Goal: Information Seeking & Learning: Learn about a topic

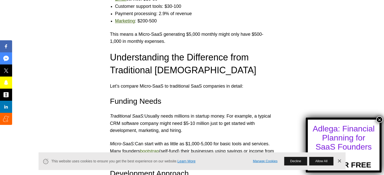
scroll to position [658, 0]
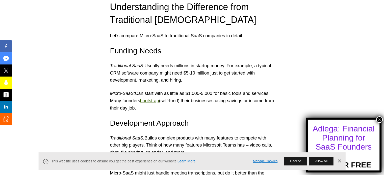
drag, startPoint x: 110, startPoint y: 81, endPoint x: 182, endPoint y: 82, distance: 72.2
click at [182, 82] on p "Traditional SaaS: Usually needs millions in startup money. For example, a typic…" at bounding box center [192, 73] width 164 height 22
copy p "development, marketing, and hiring."
click at [187, 82] on p "Traditional SaaS: Usually needs millions in startup money. For example, a typic…" at bounding box center [192, 73] width 164 height 22
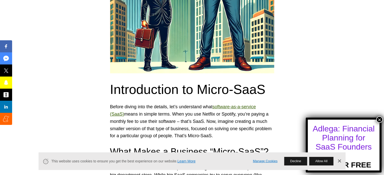
scroll to position [28, 0]
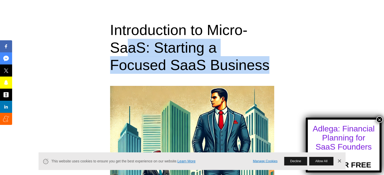
drag, startPoint x: 177, startPoint y: 57, endPoint x: 124, endPoint y: 42, distance: 54.7
click at [124, 42] on h1 "Introduction to Micro-SaaS: Starting a Focused SaaS Business" at bounding box center [192, 47] width 164 height 53
click at [201, 43] on h1 "Introduction to Micro-SaaS: Starting a Focused SaaS Business" at bounding box center [192, 47] width 164 height 53
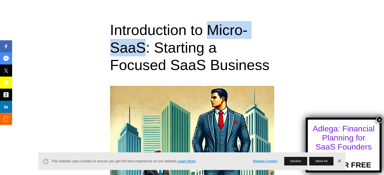
drag, startPoint x: 214, startPoint y: 31, endPoint x: 140, endPoint y: 43, distance: 74.5
click at [140, 43] on h1 "Introduction to Micro-SaaS: Starting a Focused SaaS Business" at bounding box center [192, 47] width 164 height 53
copy h1 "Micro-SaaS"
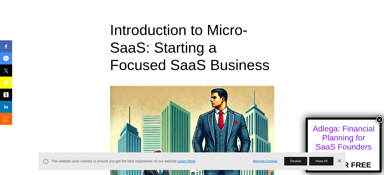
click at [170, 47] on h1 "Introduction to Micro-SaaS: Starting a Focused SaaS Business" at bounding box center [192, 47] width 164 height 53
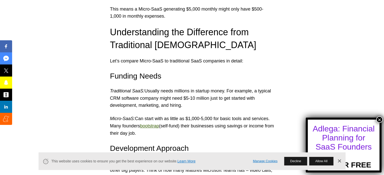
scroll to position [658, 0]
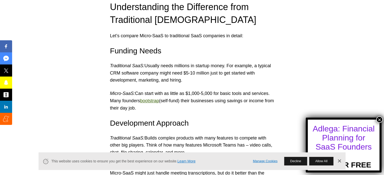
click at [341, 158] on link "Dismiss Banner" at bounding box center [339, 162] width 8 height 8
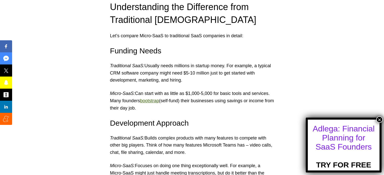
click at [201, 104] on p "Micro-SaaS: Can start with as little as $1,000-5,000 for basic tools and servic…" at bounding box center [192, 101] width 164 height 22
drag, startPoint x: 120, startPoint y: 95, endPoint x: 131, endPoint y: 95, distance: 11.1
click at [131, 95] on em "Micro-SaaS:" at bounding box center [122, 93] width 25 height 5
click at [133, 96] on em "Micro-SaaS:" at bounding box center [122, 93] width 25 height 5
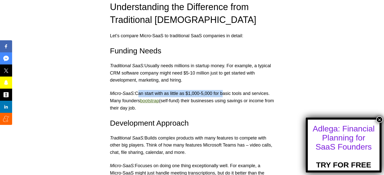
drag, startPoint x: 134, startPoint y: 95, endPoint x: 218, endPoint y: 93, distance: 83.8
click at [218, 93] on p "Micro-SaaS: Can start with as little as $1,000-5,000 for basic tools and servic…" at bounding box center [192, 101] width 164 height 22
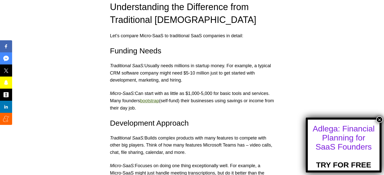
click at [219, 94] on p "Micro-SaaS: Can start with as little as $1,000-5,000 for basic tools and servic…" at bounding box center [192, 101] width 164 height 22
